Goal: Information Seeking & Learning: Learn about a topic

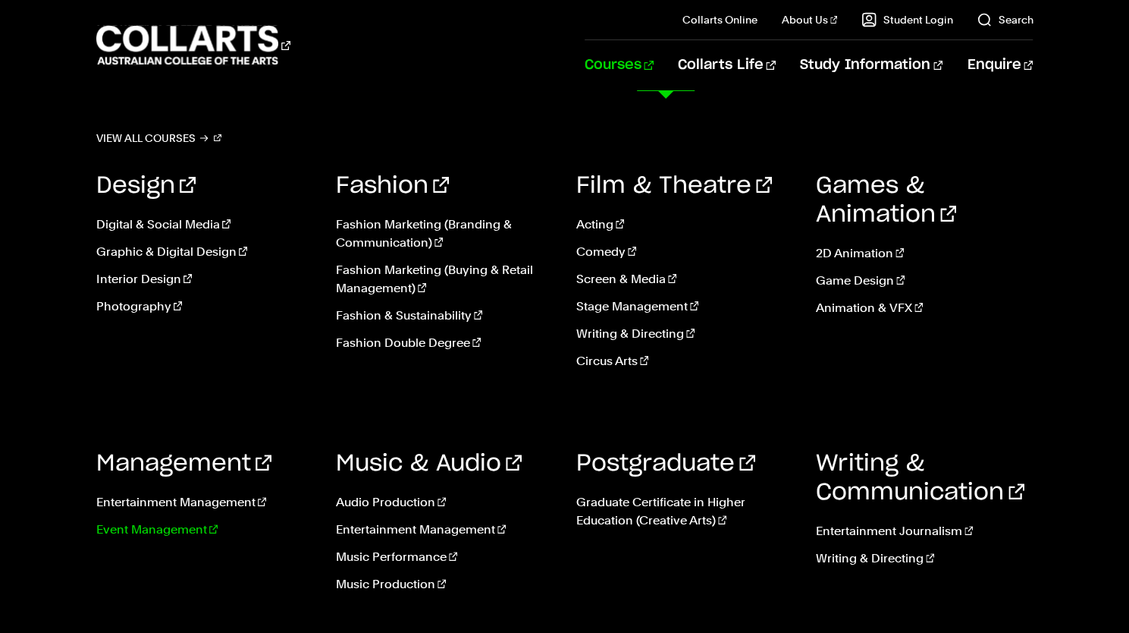
click at [172, 524] on link "Event Management" at bounding box center [204, 529] width 217 height 18
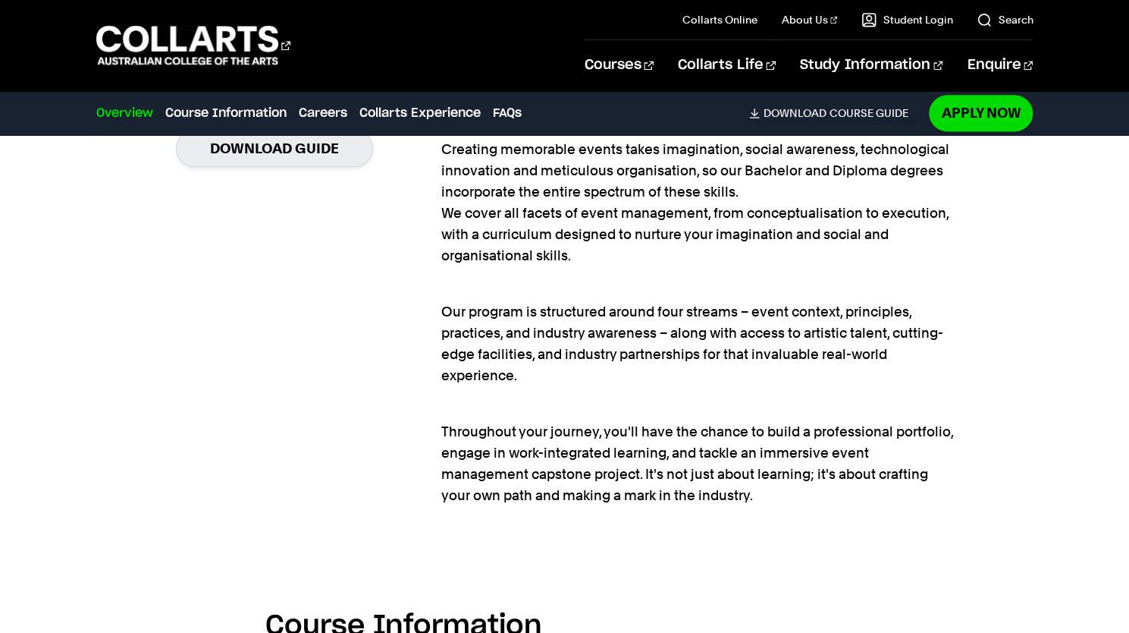
scroll to position [1186, 0]
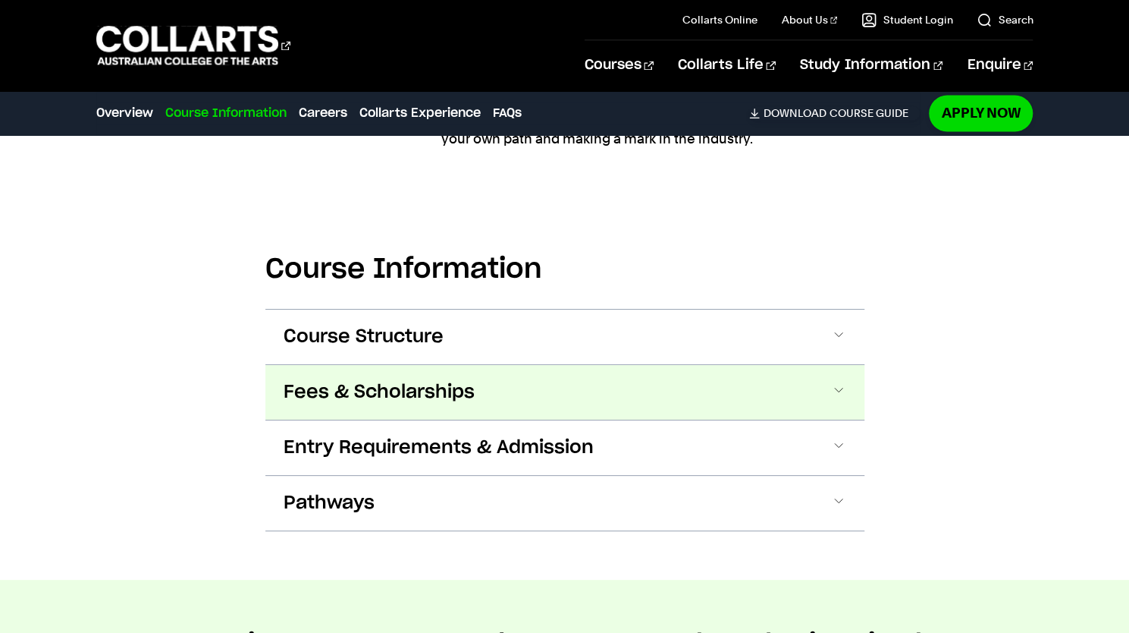
click at [842, 368] on button "Fees & Scholarships" at bounding box center [564, 392] width 599 height 55
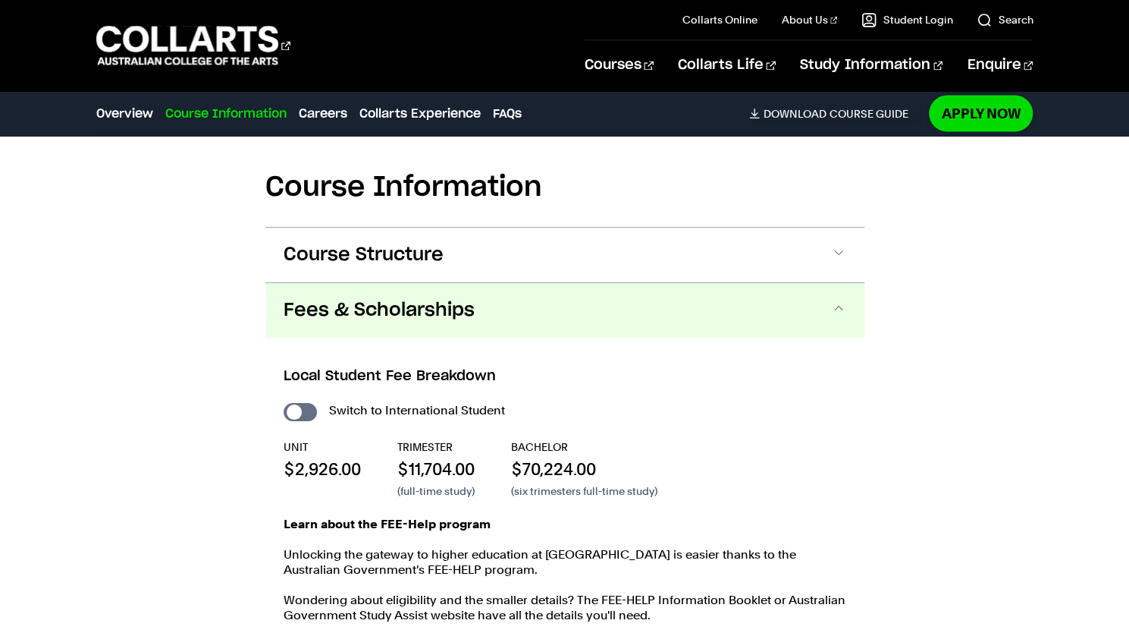
scroll to position [1625, 0]
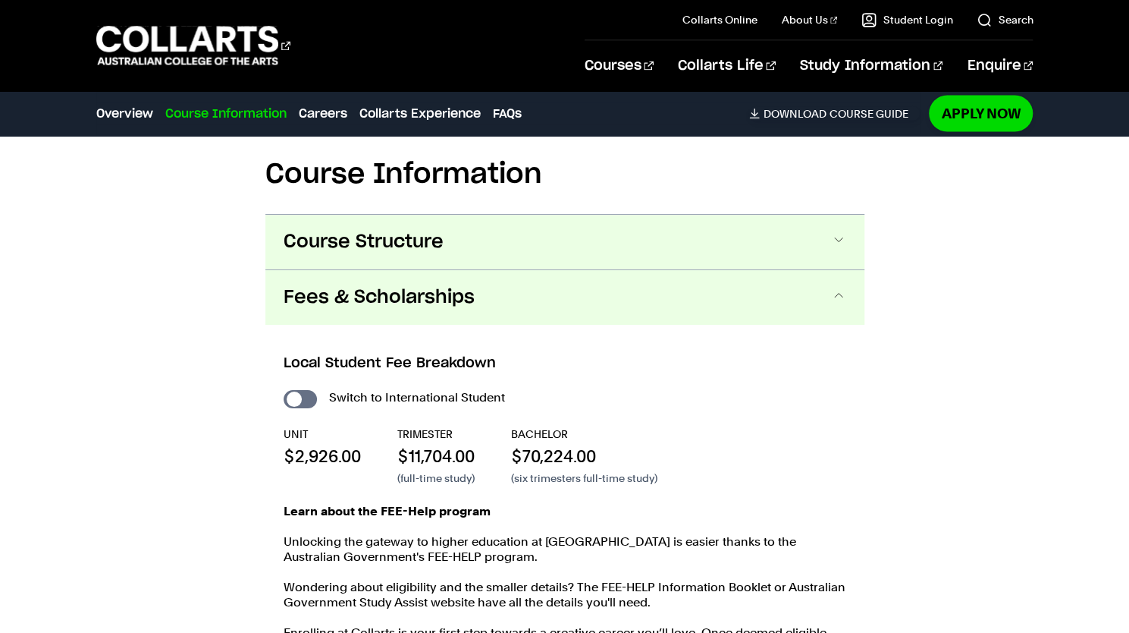
click at [822, 234] on button "Course Structure" at bounding box center [564, 242] width 599 height 55
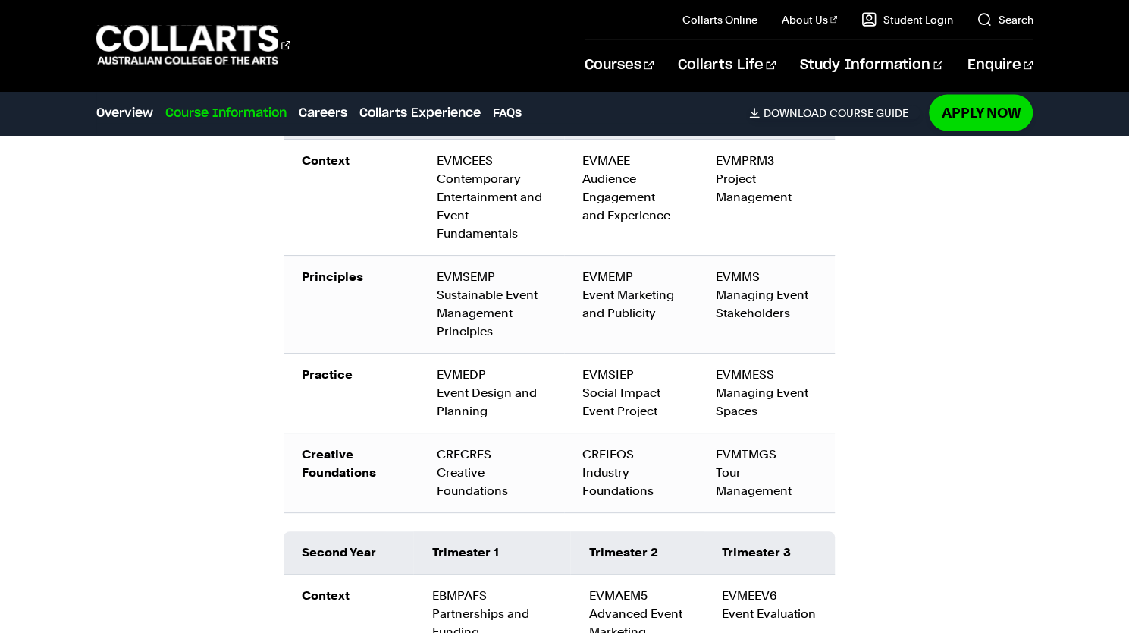
scroll to position [2037, 0]
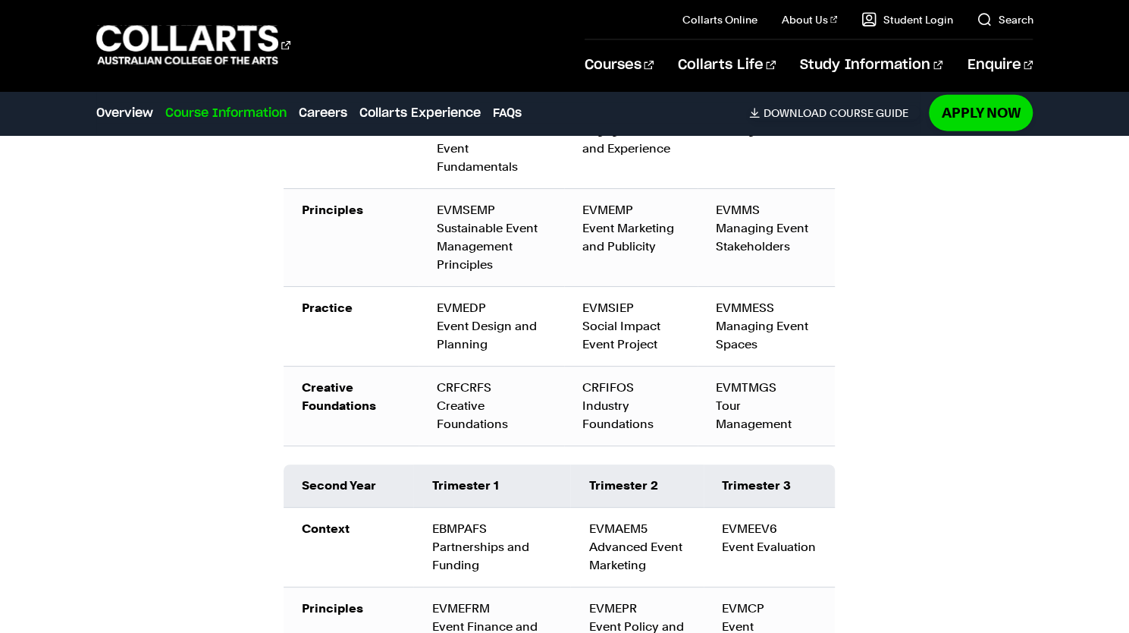
click at [851, 316] on div "Bachelor of Event Management The Bachelor degree can be completed in six trimes…" at bounding box center [564, 431] width 599 height 1148
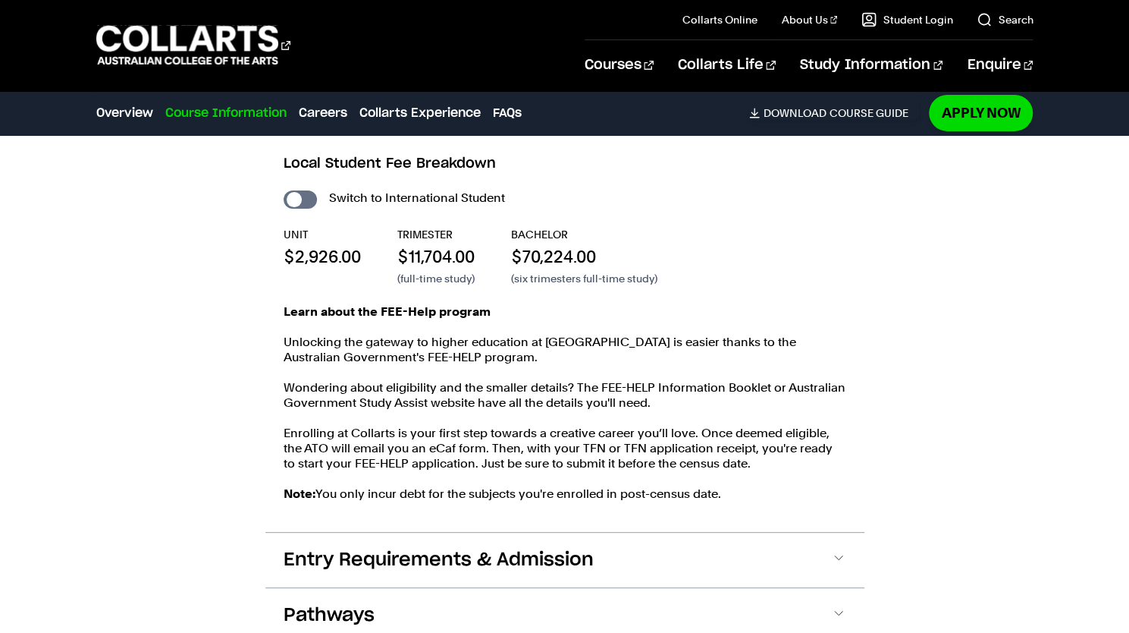
scroll to position [2972, 0]
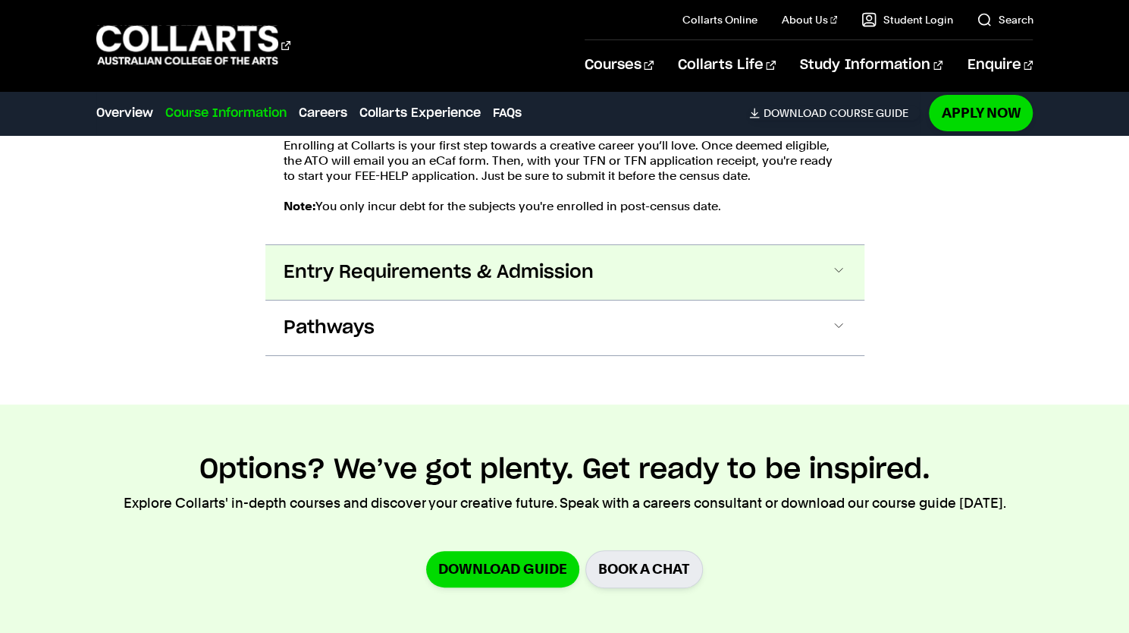
click at [763, 268] on button "Entry Requirements & Admission" at bounding box center [564, 272] width 599 height 55
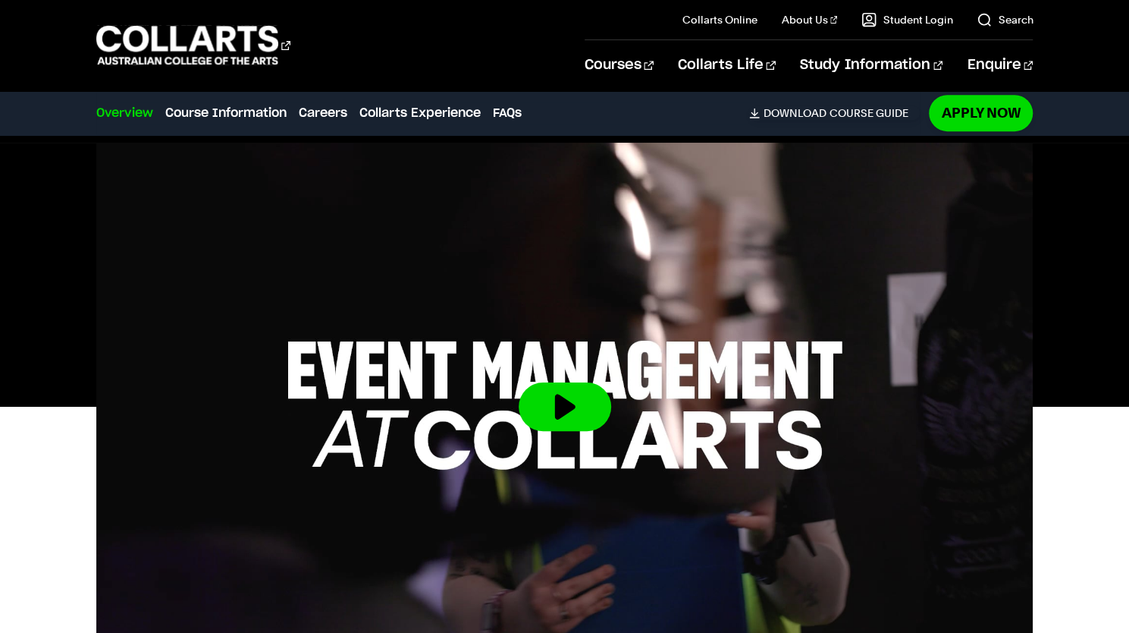
scroll to position [0, 0]
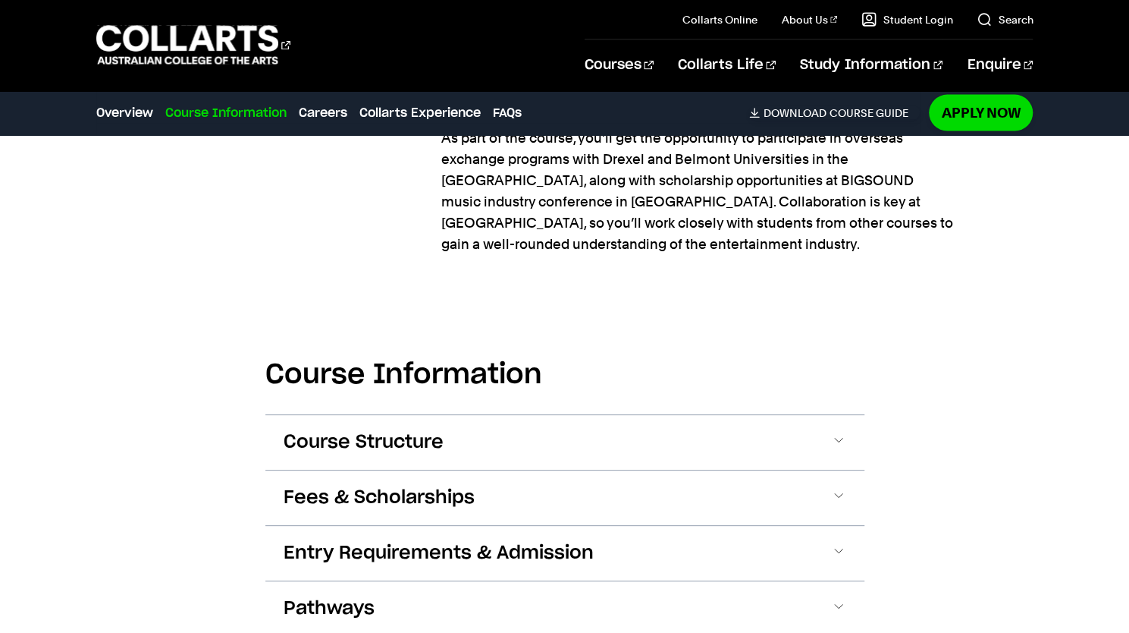
scroll to position [1958, 0]
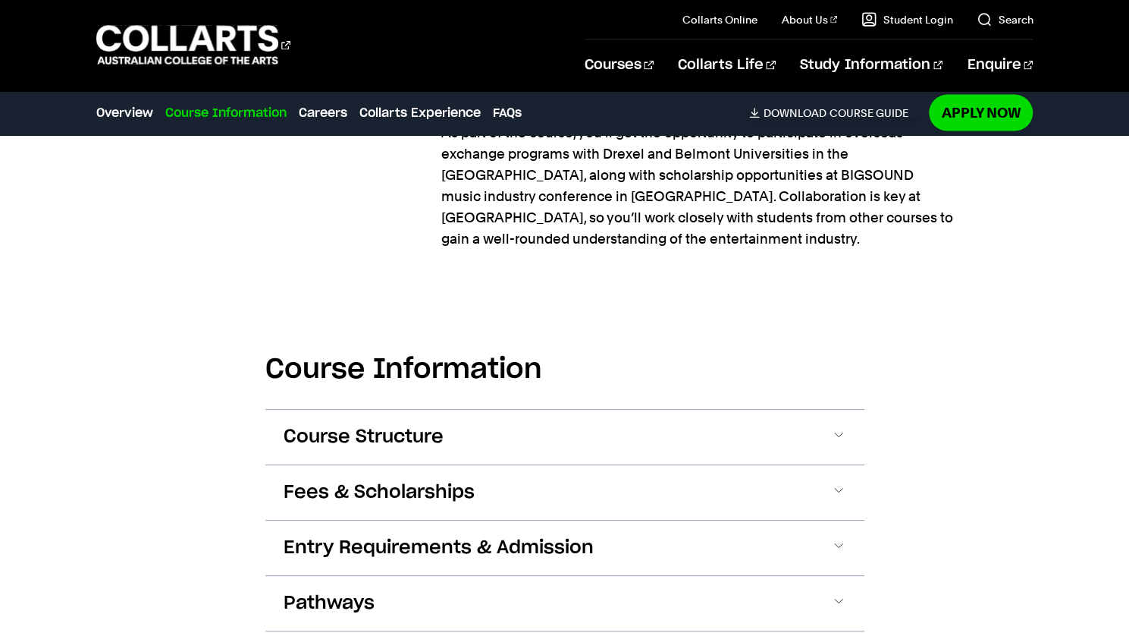
click at [825, 464] on div "Fees & Scholarships Local Student Fee Breakdown Switch to International Student…" at bounding box center [564, 491] width 599 height 55
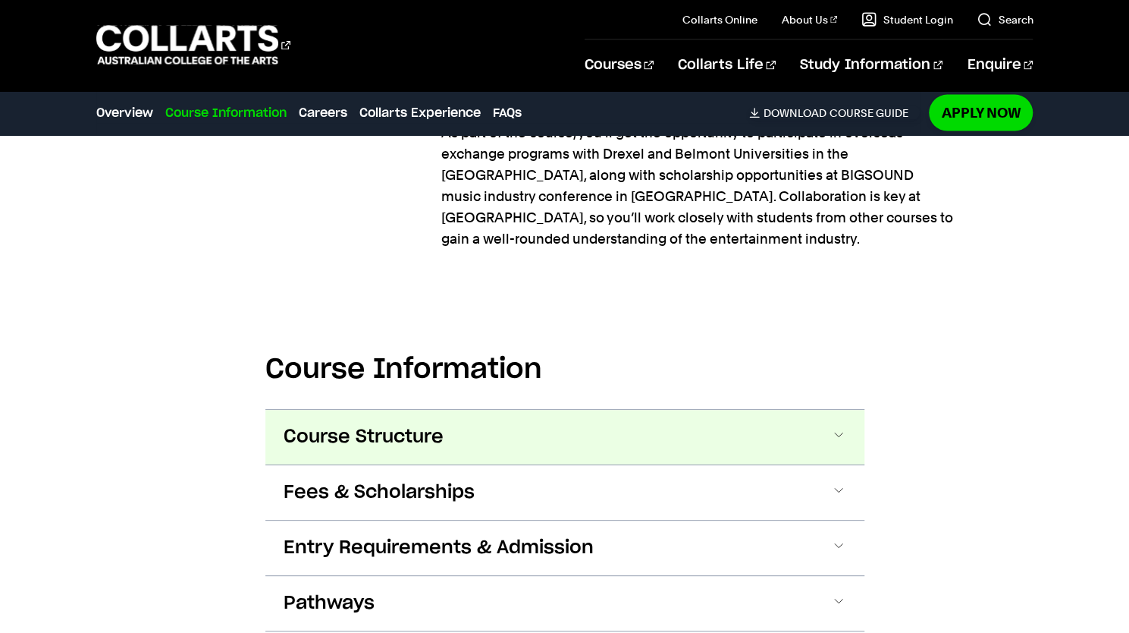
click at [834, 410] on button "Course Structure" at bounding box center [564, 437] width 599 height 55
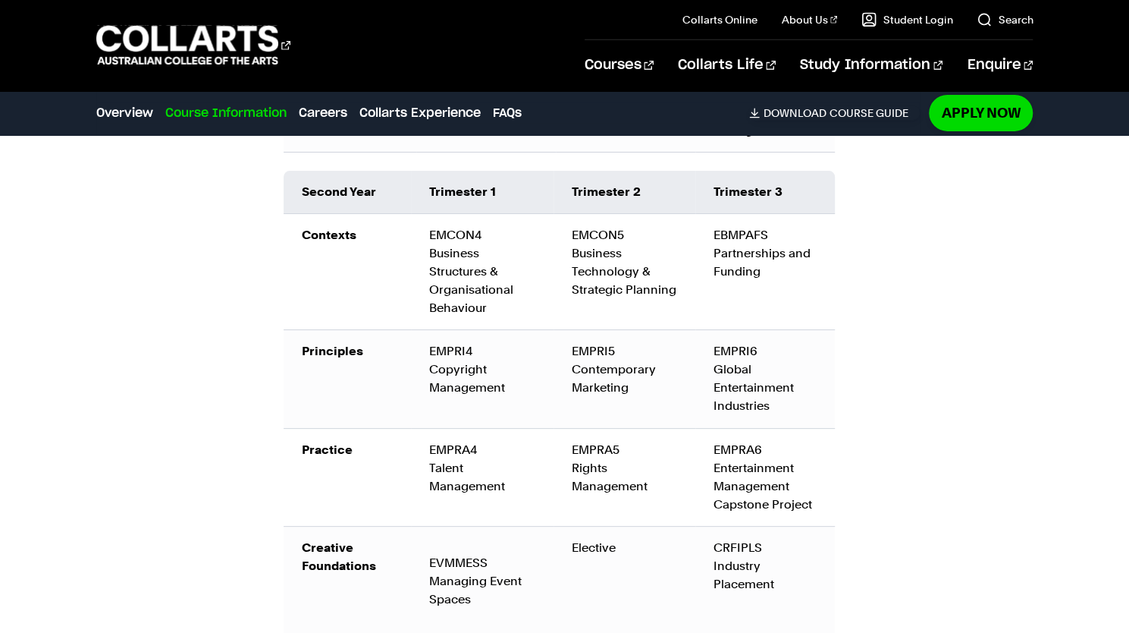
scroll to position [2896, 0]
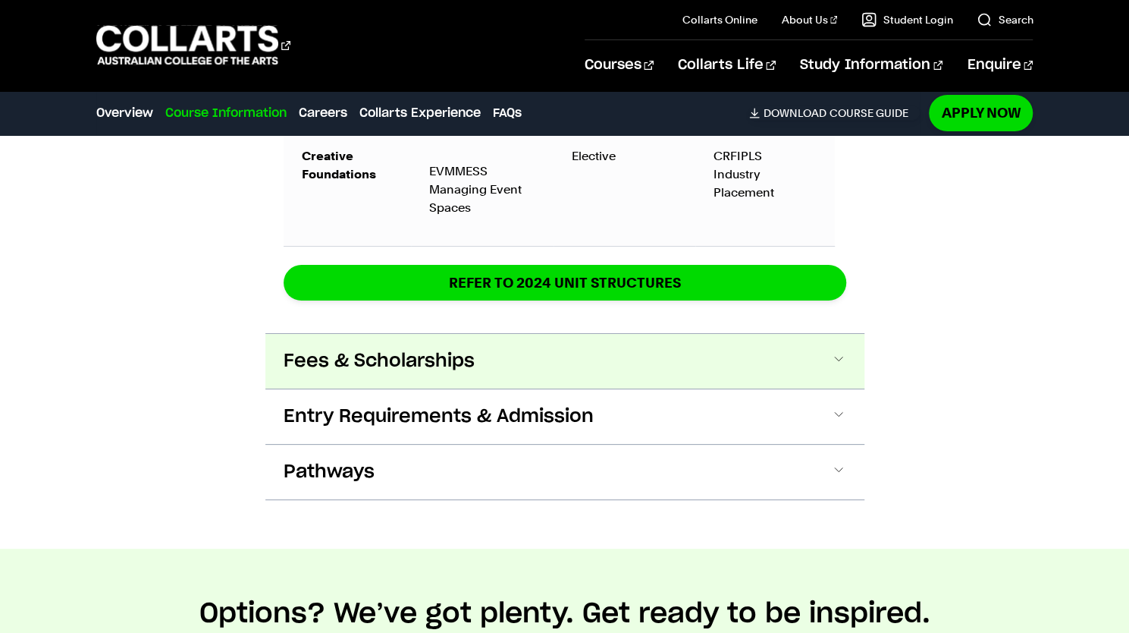
click at [839, 334] on button "Fees & Scholarships" at bounding box center [564, 361] width 599 height 55
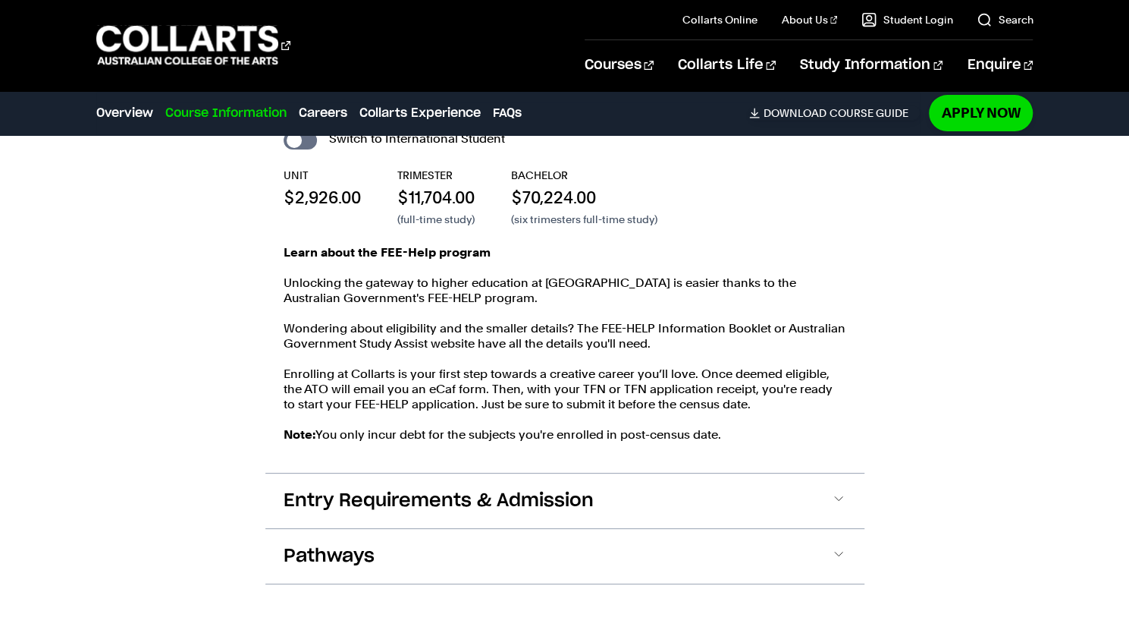
scroll to position [3610, 0]
